Goal: Transaction & Acquisition: Book appointment/travel/reservation

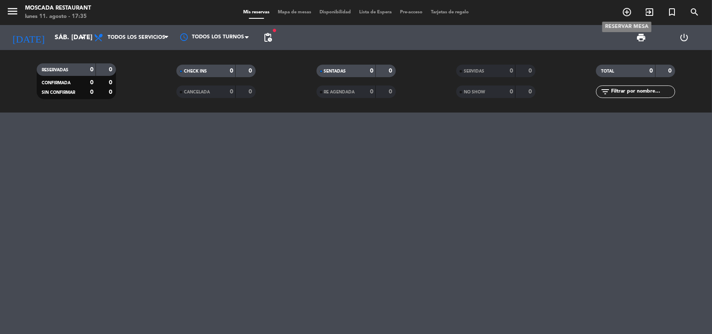
click at [625, 8] on icon "add_circle_outline" at bounding box center [627, 12] width 10 height 10
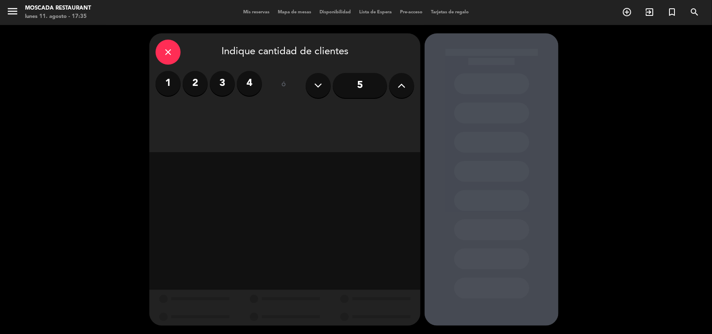
click at [197, 82] on label "2" at bounding box center [195, 83] width 25 height 25
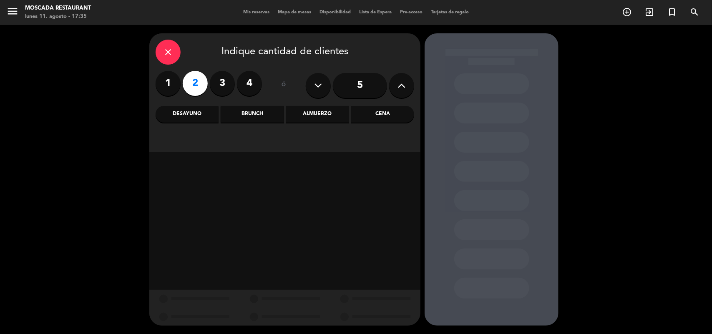
click at [378, 114] on div "Cena" at bounding box center [382, 114] width 63 height 17
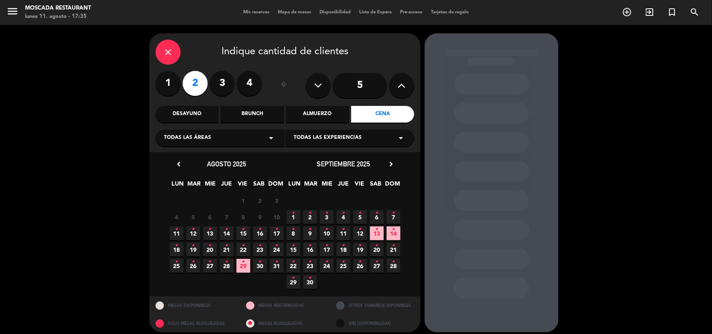
click at [374, 214] on span "6 •" at bounding box center [377, 217] width 14 height 14
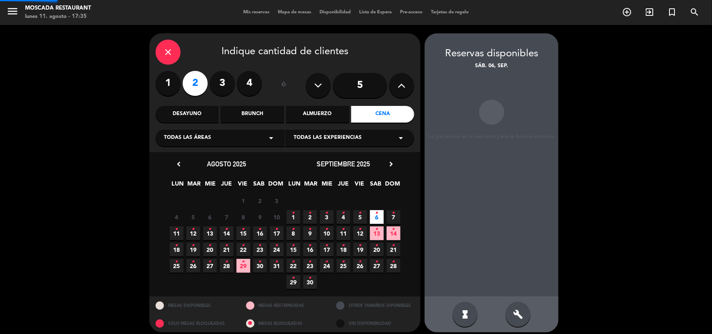
scroll to position [5, 0]
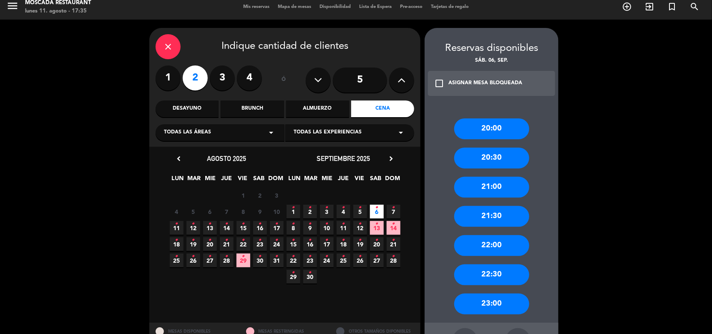
click at [495, 217] on div "21:30" at bounding box center [491, 216] width 75 height 21
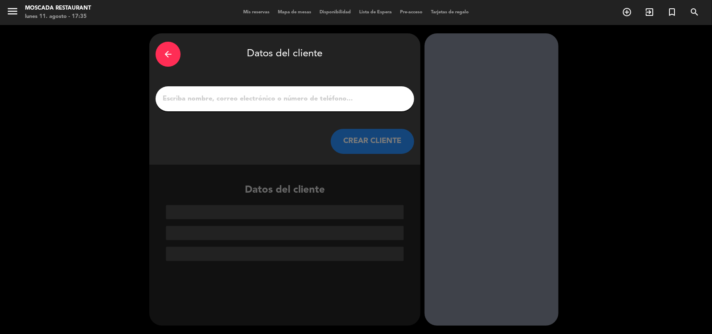
scroll to position [0, 0]
click at [257, 99] on input "1" at bounding box center [285, 99] width 246 height 12
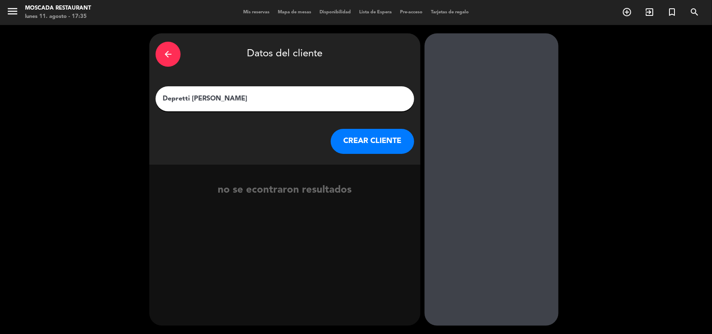
type input "Depretti [PERSON_NAME]"
click at [399, 142] on button "CREAR CLIENTE" at bounding box center [372, 141] width 83 height 25
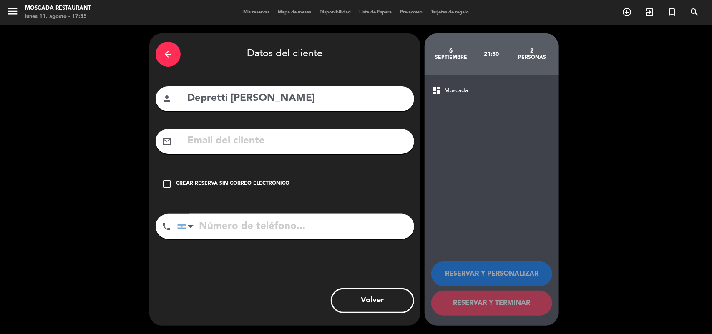
click at [197, 184] on div "Crear reserva sin correo electrónico" at bounding box center [232, 184] width 113 height 8
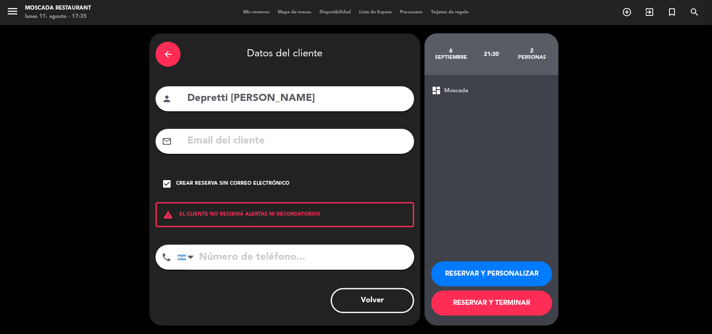
click at [495, 276] on button "RESERVAR Y PERSONALIZAR" at bounding box center [491, 274] width 121 height 25
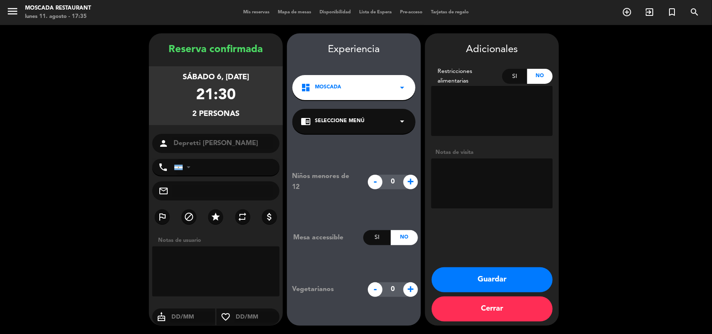
click at [470, 168] on textarea at bounding box center [491, 183] width 121 height 50
type textarea "25T11-171613"
click at [473, 276] on button "Guardar" at bounding box center [492, 279] width 121 height 25
